Goal: Communication & Community: Answer question/provide support

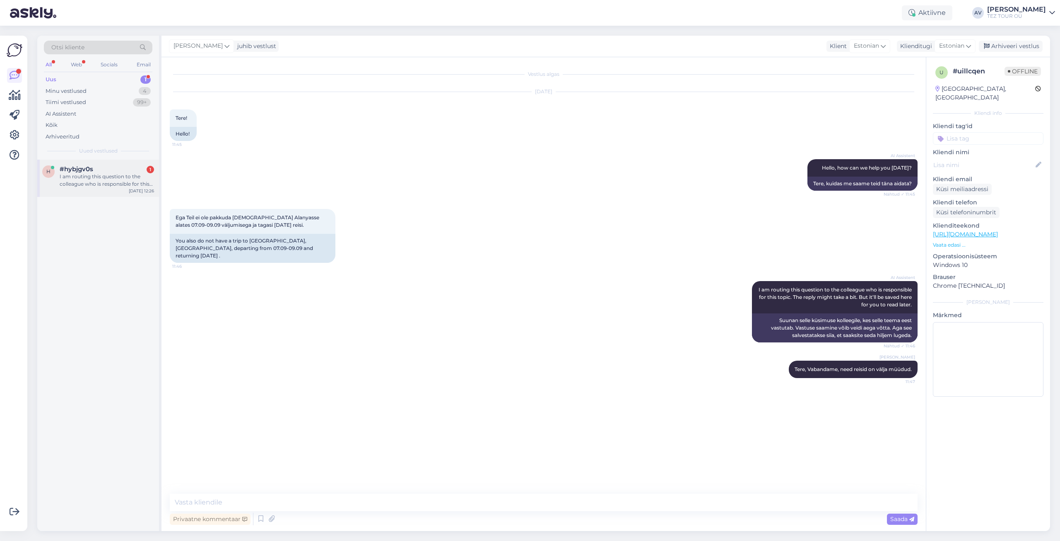
click at [83, 176] on div "I am routing this question to the colleague who is responsible for this topic. …" at bounding box center [107, 180] width 94 height 15
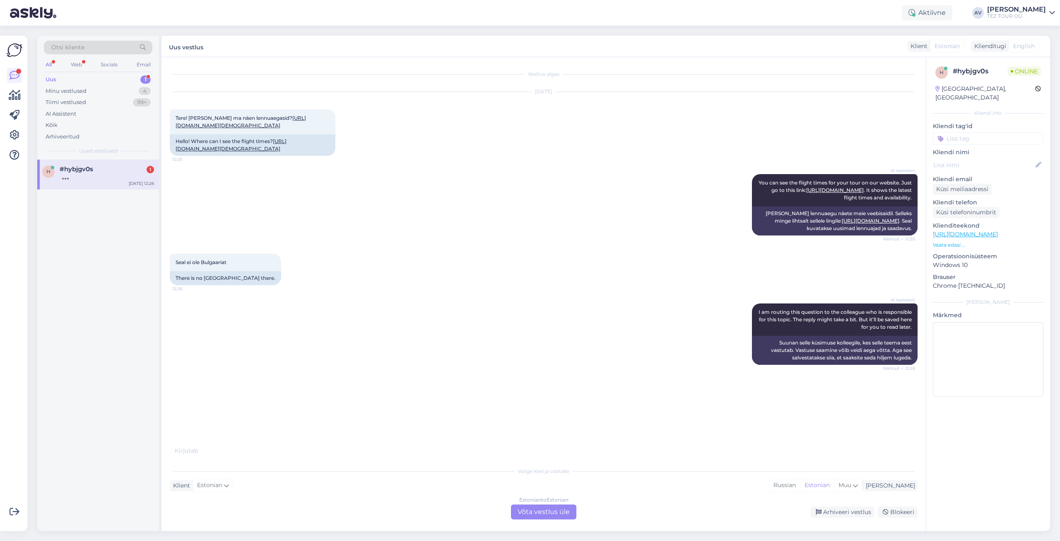
scroll to position [118, 0]
click at [536, 512] on div "Estonian to Estonian Võta vestlus üle" at bounding box center [543, 511] width 65 height 15
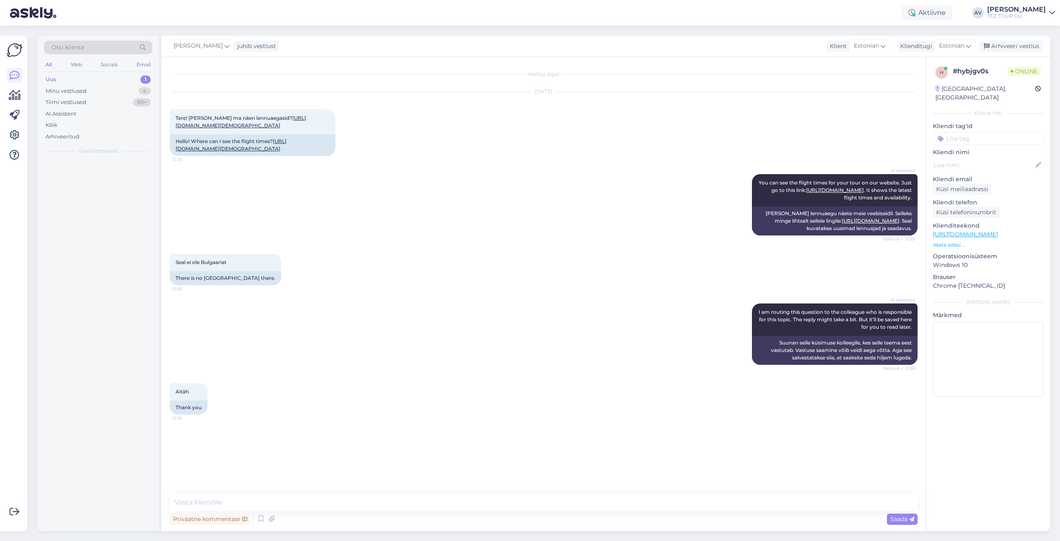
scroll to position [87, 0]
click at [521, 500] on textarea at bounding box center [544, 501] width 748 height 17
click at [965, 132] on input at bounding box center [988, 138] width 111 height 12
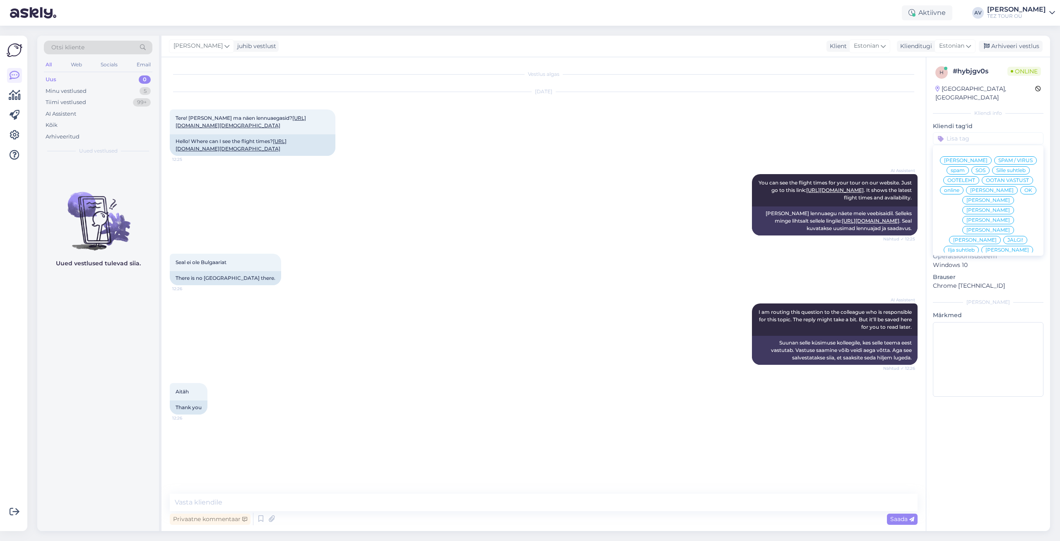
click at [976, 287] on span "Alla suhtleb" at bounding box center [988, 289] width 29 height 5
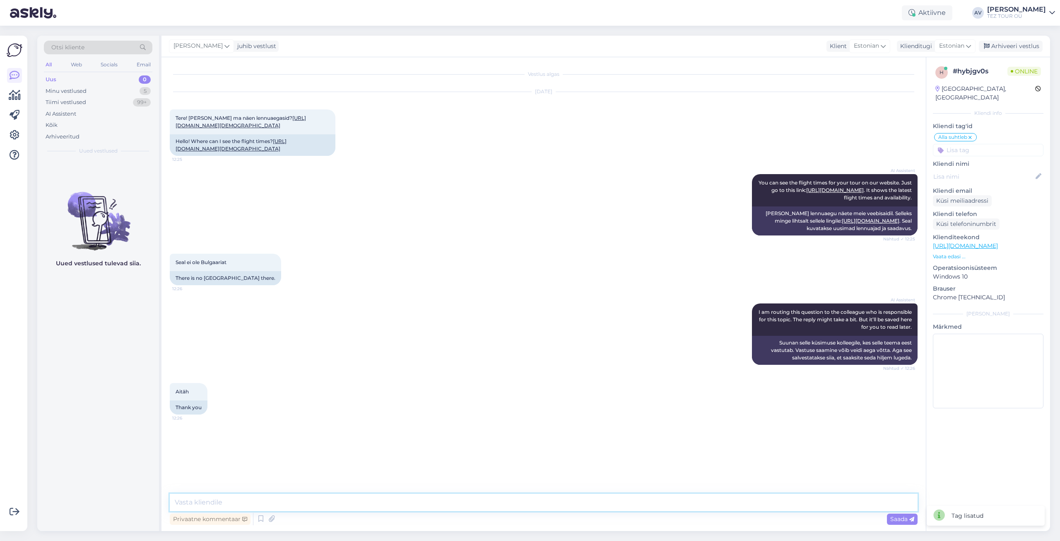
click at [479, 504] on textarea at bounding box center [544, 501] width 748 height 17
paste textarea "Meie lennuprogramm Bulgaariasse lõppes augusti [PERSON_NAME]."
click at [532, 502] on textarea "Tere. Täname Teid pöördumise eest. Meie lennuprogramm Bulgaariasse lõppes augus…" at bounding box center [544, 501] width 748 height 17
type textarea "Tere. Täname Teid pöördumise eest. Meie lennuprogramm Bulgaariasse lõppes augus…"
click at [910, 518] on icon at bounding box center [912, 519] width 5 height 5
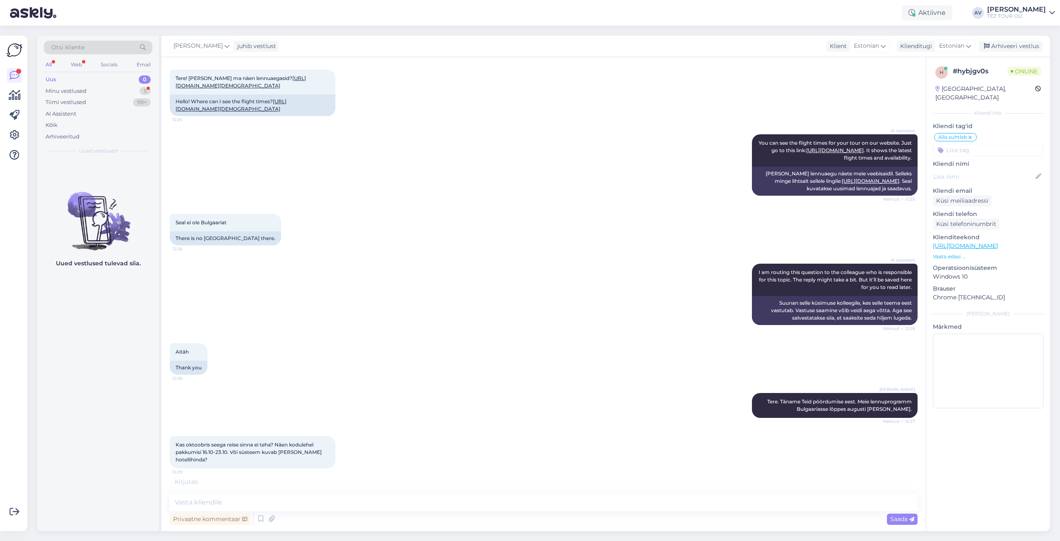
scroll to position [246, 0]
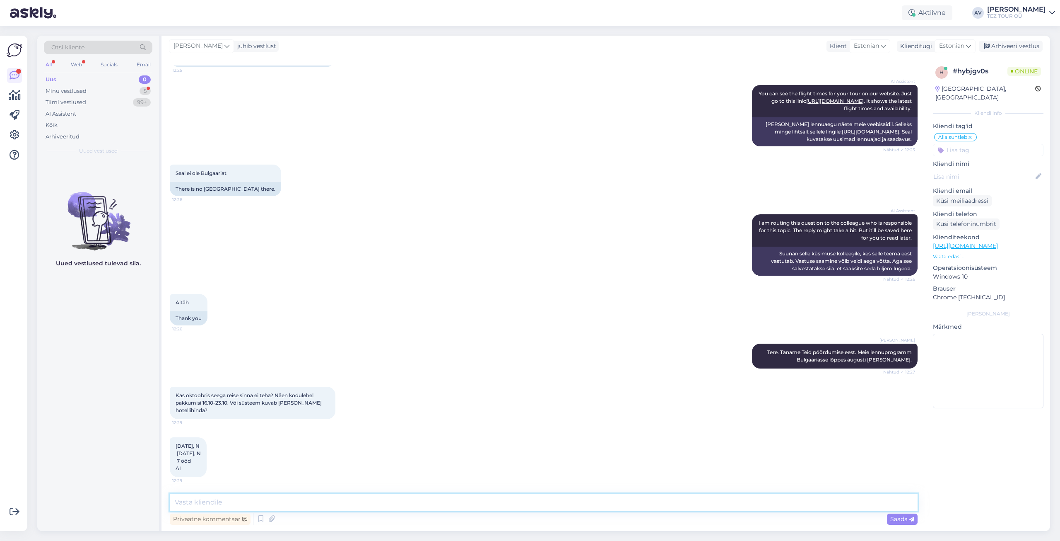
click at [335, 500] on textarea at bounding box center [544, 501] width 748 height 17
paste textarea "Sel juhul on valitud filter ainult majutus."
click at [258, 502] on textarea "Sel juhul on valitud filter ainult majutus." at bounding box center [544, 501] width 748 height 17
click at [310, 500] on textarea "Sel juhul on valitud filter - ainult majutus." at bounding box center [544, 501] width 748 height 17
type textarea "Sel juhul on valitud filter - ainult majutus.-"
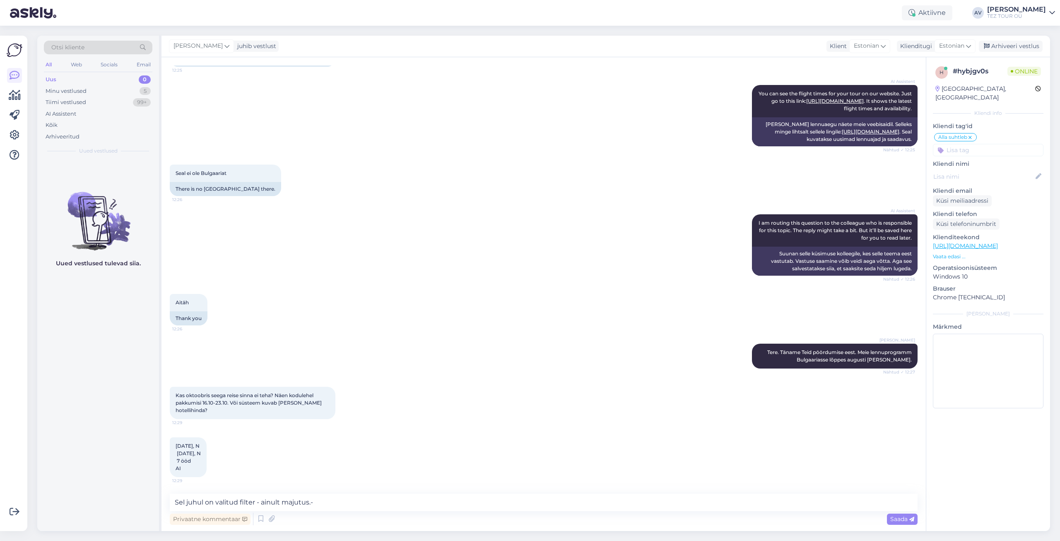
click at [898, 519] on span "Saada" at bounding box center [903, 518] width 24 height 7
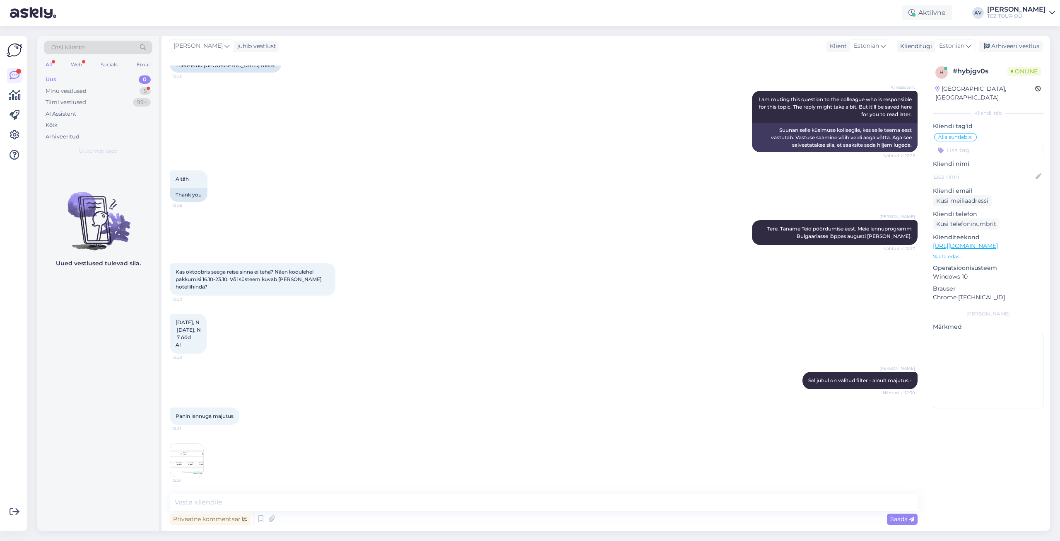
scroll to position [369, 0]
